Goal: Find contact information

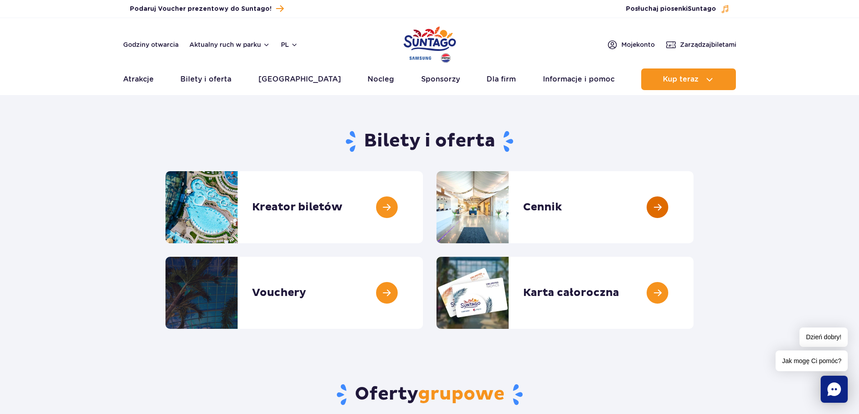
click at [694, 201] on link at bounding box center [694, 207] width 0 height 72
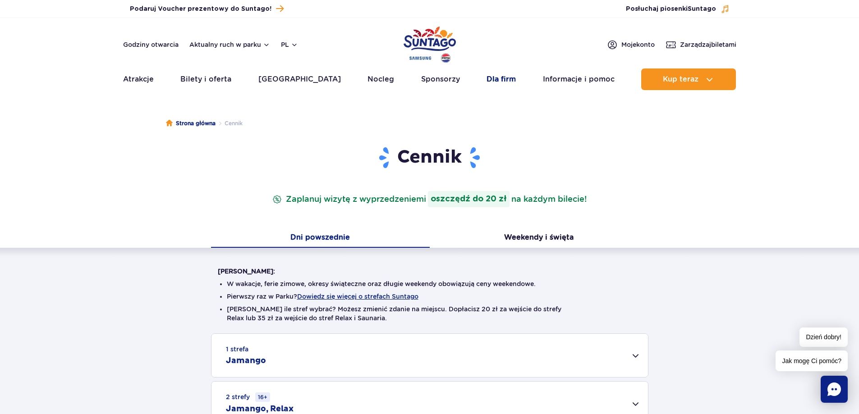
click at [487, 82] on link "Dla firm" at bounding box center [501, 80] width 29 height 22
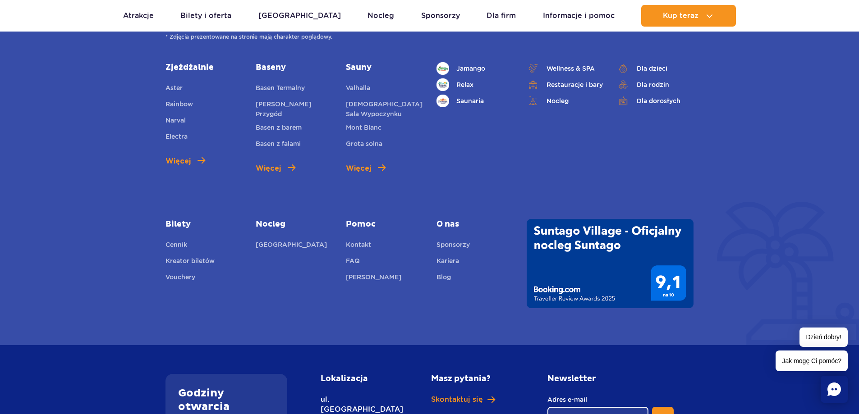
scroll to position [1353, 0]
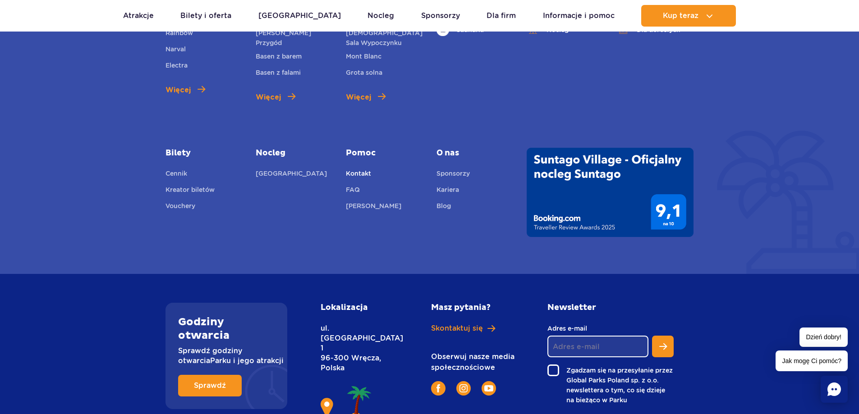
click at [366, 170] on link "Kontakt" at bounding box center [358, 175] width 25 height 13
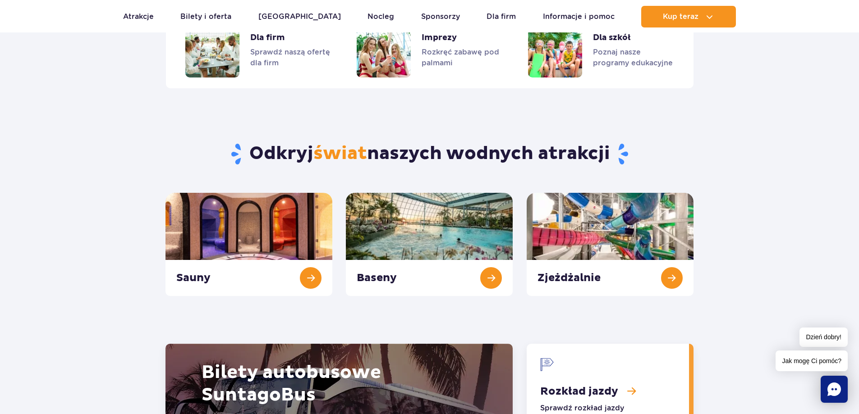
scroll to position [657, 0]
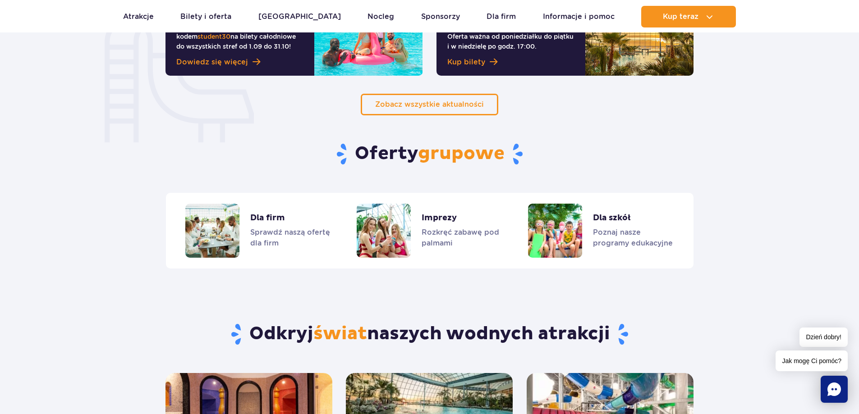
click at [799, 363] on span "Jak mogę Ci pomóc?" at bounding box center [812, 361] width 72 height 21
